Goal: Information Seeking & Learning: Learn about a topic

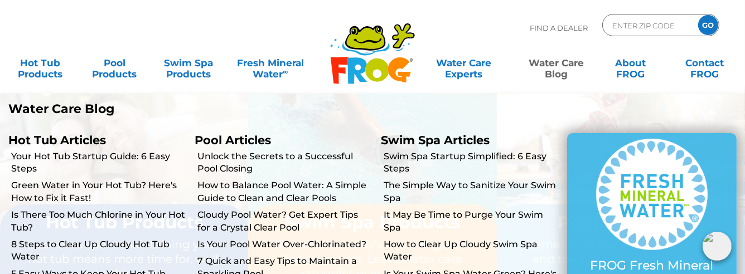
scroll to position [32, 0]
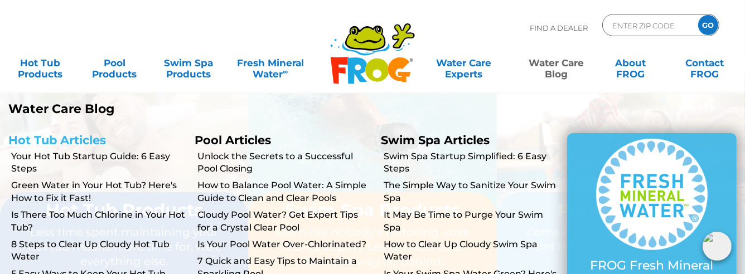
click at [40, 91] on link "Hot Tub Articles" at bounding box center [57, 140] width 98 height 14
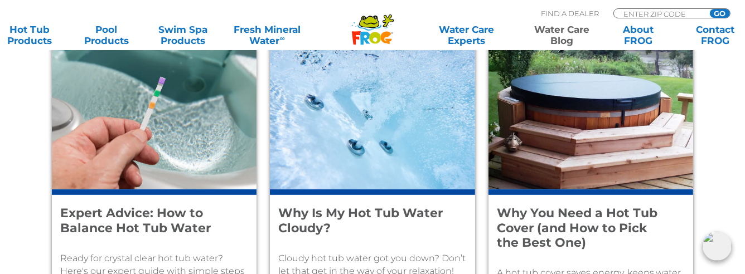
scroll to position [474, 0]
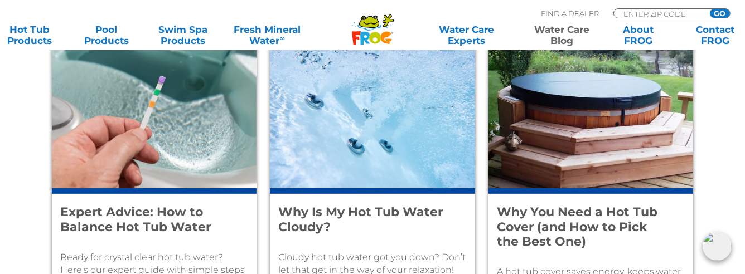
click at [420, 215] on h4 "Why Is My Hot Tub Water Cloudy?" at bounding box center [364, 220] width 173 height 30
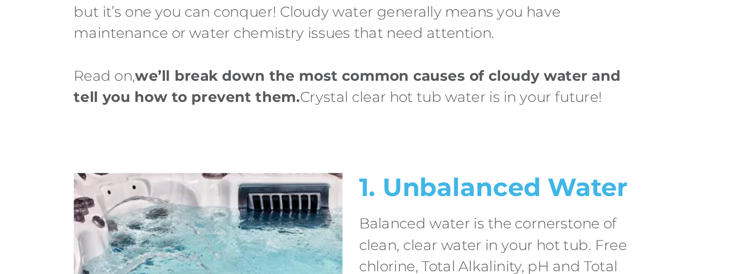
scroll to position [490, 0]
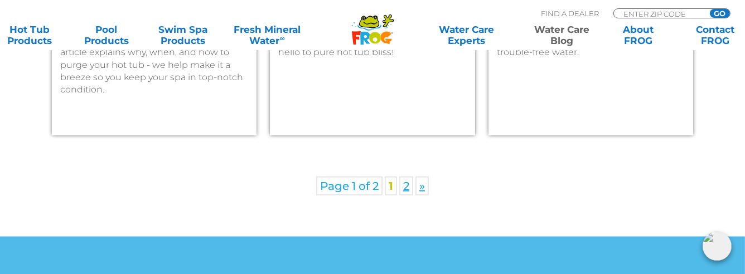
scroll to position [1798, 0]
click at [408, 186] on link "2" at bounding box center [406, 185] width 14 height 19
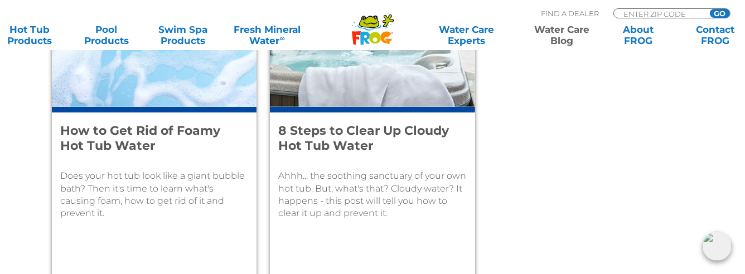
scroll to position [562, 0]
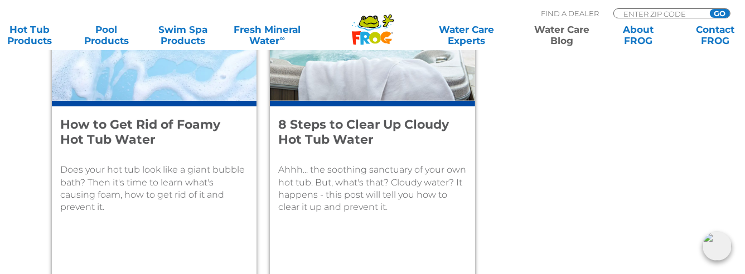
click at [333, 108] on div "8 Steps to Clear Up Cloudy Hot Tub Water Ahhh... the soothing sanctuary of your…" at bounding box center [372, 196] width 205 height 190
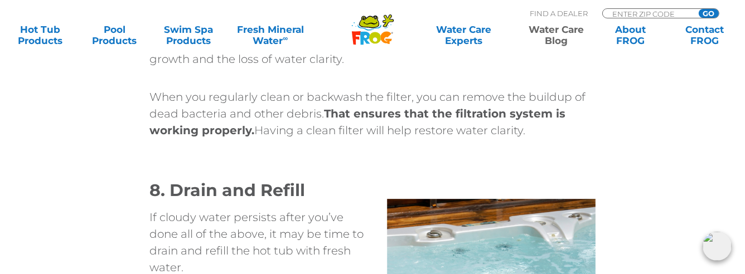
scroll to position [3279, 0]
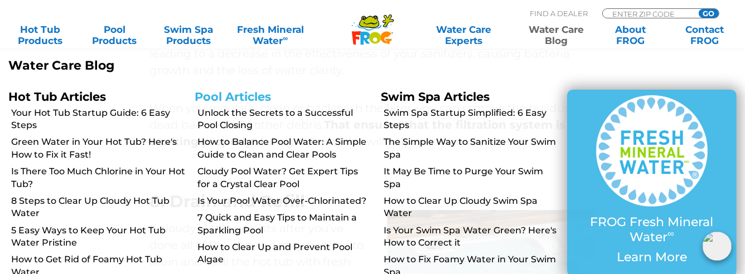
click at [241, 99] on link "Pool Articles" at bounding box center [233, 97] width 76 height 14
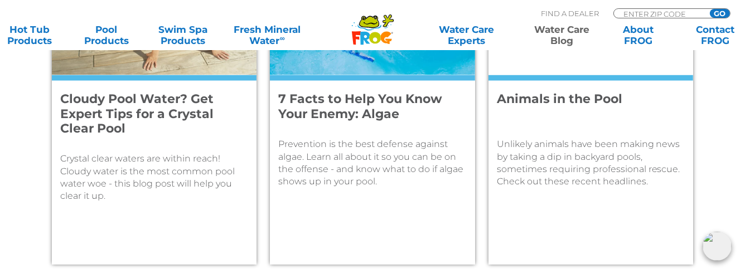
scroll to position [1669, 0]
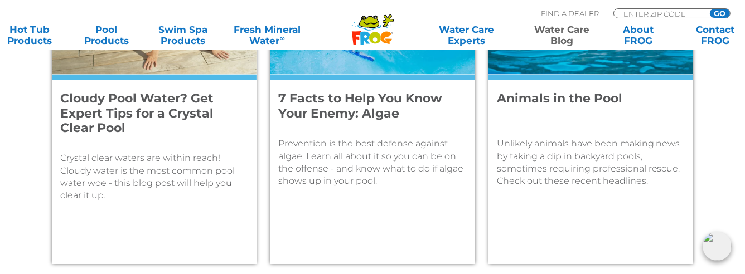
click at [158, 102] on h4 "Cloudy Pool Water? Get Expert Tips for a Crystal Clear Pool" at bounding box center [146, 113] width 173 height 44
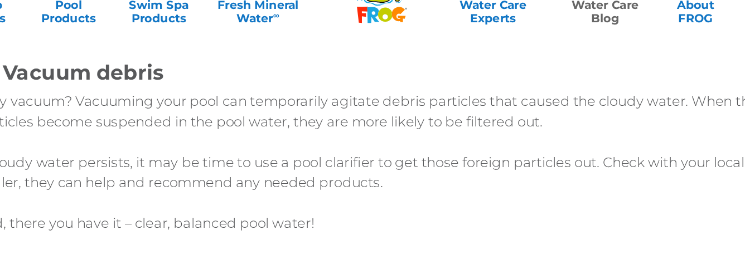
scroll to position [3352, 0]
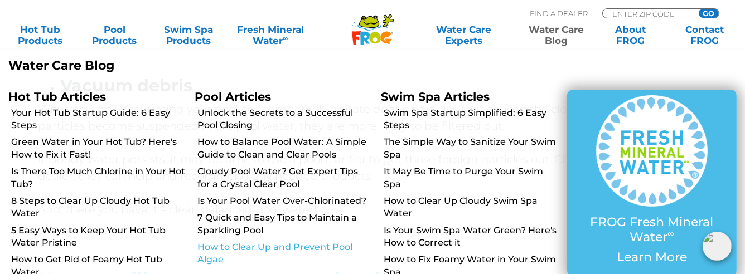
click at [297, 249] on link "How to Clear Up and Prevent Pool Algae" at bounding box center [284, 253] width 175 height 25
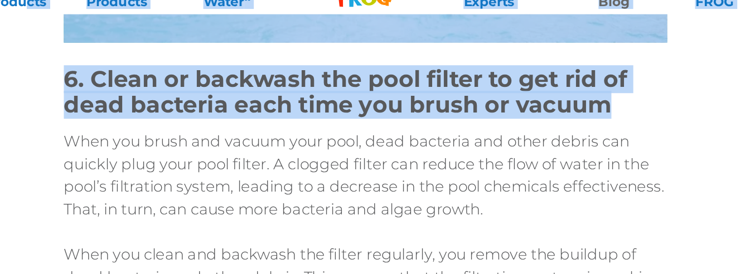
scroll to position [3645, 0]
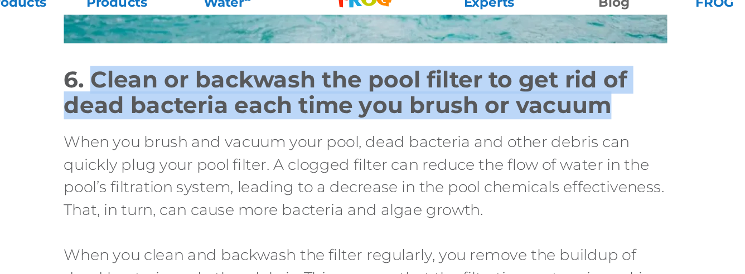
drag, startPoint x: 557, startPoint y: 105, endPoint x: 173, endPoint y: 85, distance: 384.7
click at [173, 89] on h1 "6. Clean or backwash the pool filter to get rid of dead bacteria each time you …" at bounding box center [372, 108] width 446 height 38
copy h1 "Clean or backwash the pool filter to get rid of dead bacteria each time you bru…"
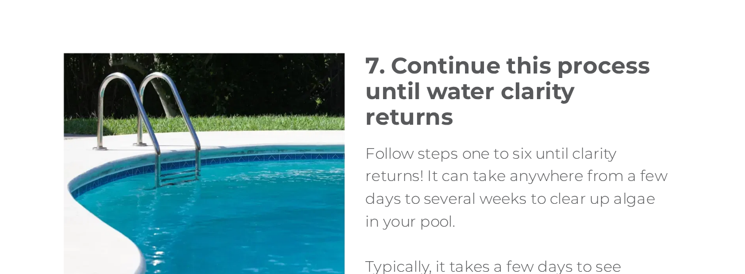
scroll to position [3856, 0]
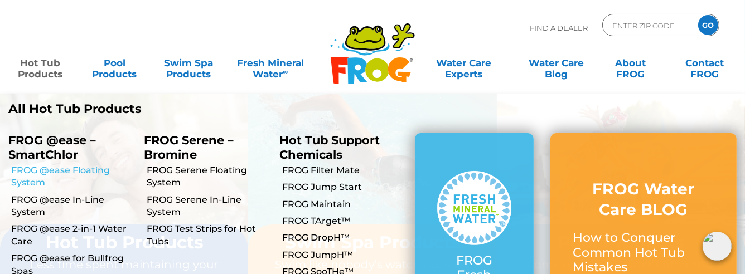
click at [42, 177] on link "FROG @ease Floating System" at bounding box center [73, 176] width 124 height 25
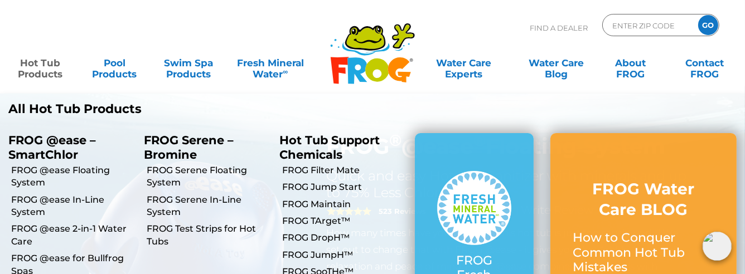
click at [57, 74] on link "Hot Tub Products" at bounding box center [40, 63] width 58 height 22
